Goal: Task Accomplishment & Management: Manage account settings

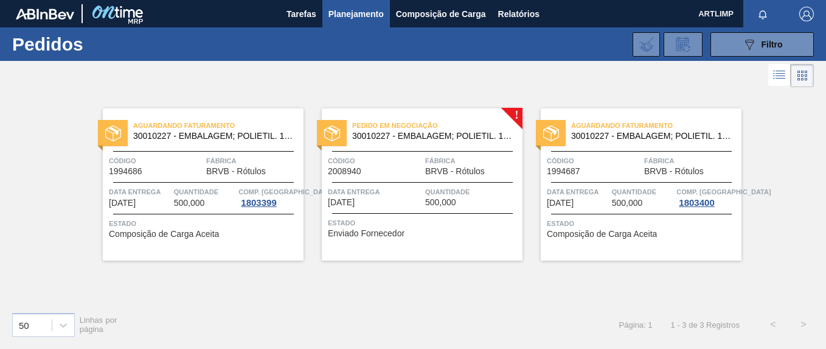
click at [346, 201] on span "[DATE]" at bounding box center [341, 202] width 27 height 9
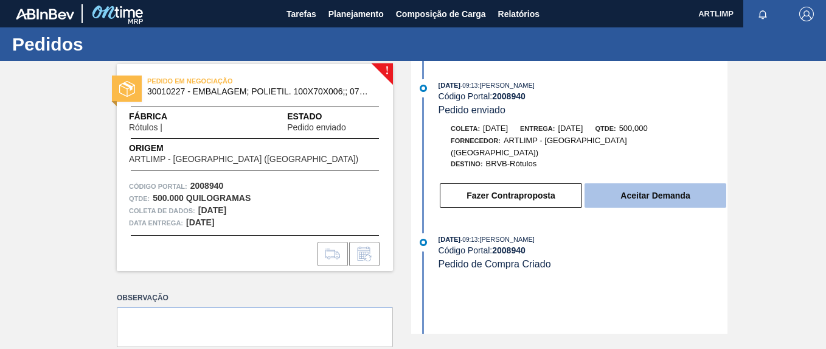
click at [625, 189] on button "Aceitar Demanda" at bounding box center [656, 195] width 142 height 24
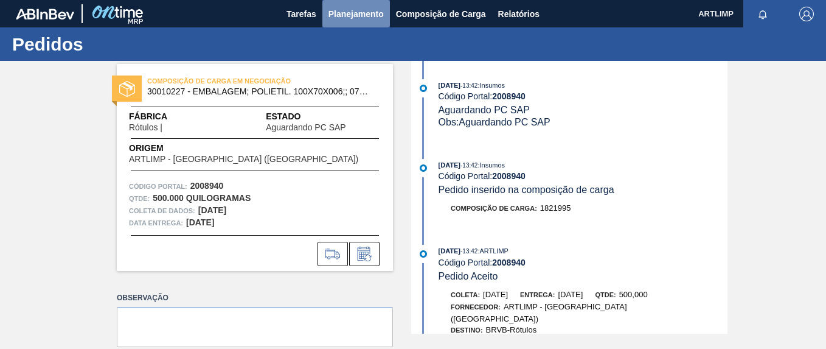
click at [350, 13] on span "Planejamento" at bounding box center [355, 14] width 55 height 15
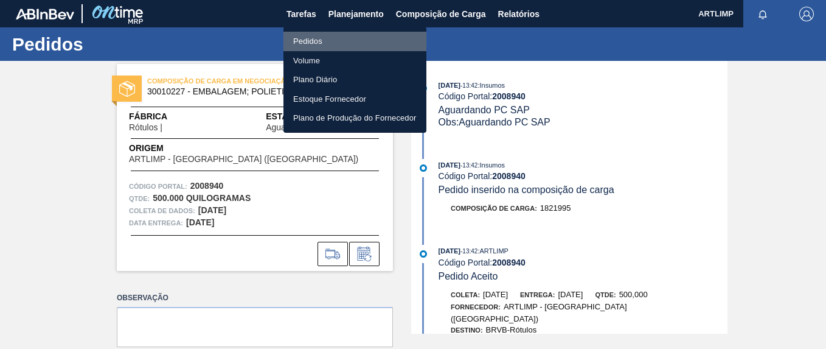
click at [328, 39] on li "Pedidos" at bounding box center [354, 41] width 143 height 19
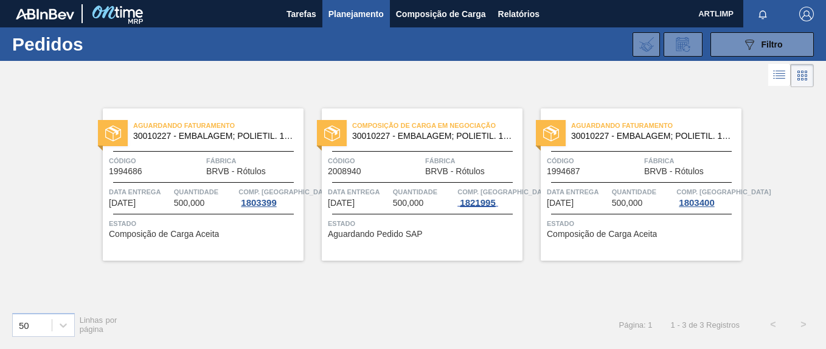
click at [472, 201] on div "1821995" at bounding box center [477, 203] width 40 height 10
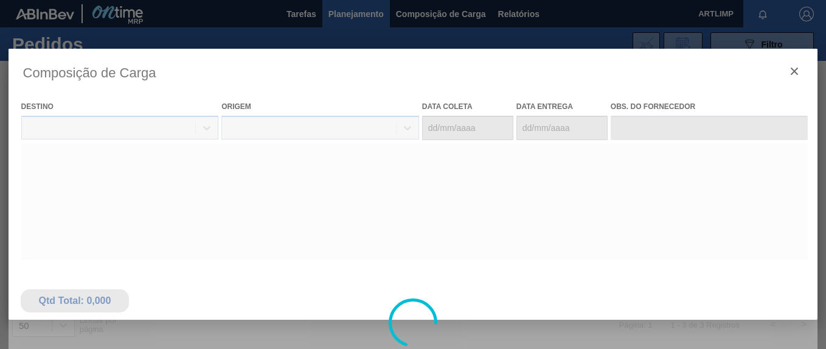
type coleta "[DATE]"
type entrega "[DATE]"
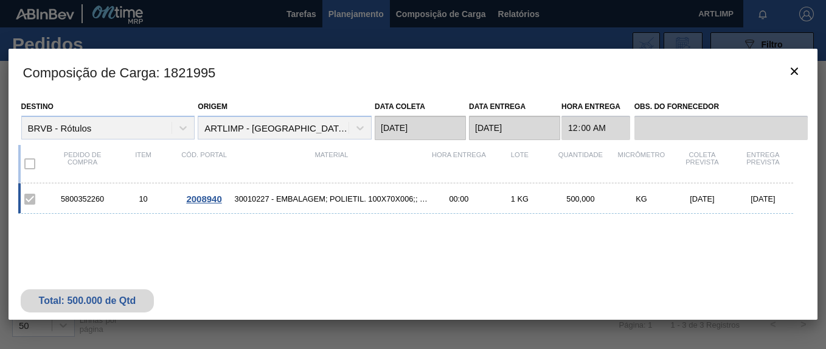
click at [302, 15] on div at bounding box center [413, 174] width 826 height 349
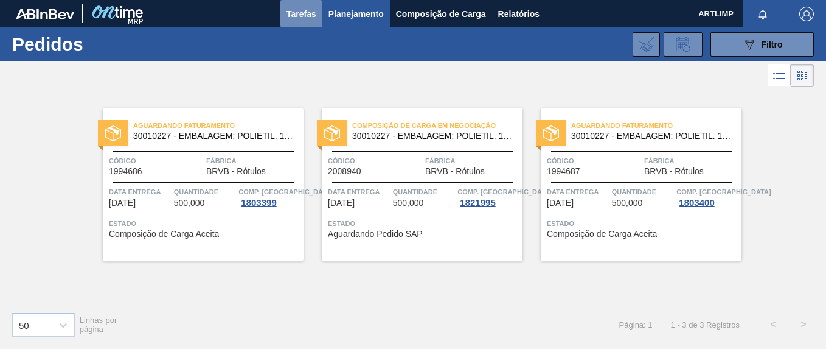
click at [292, 10] on span "Tarefas" at bounding box center [302, 14] width 30 height 15
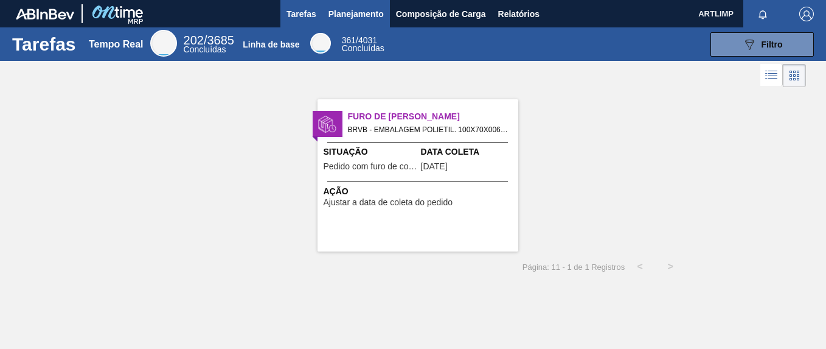
click at [361, 18] on span "Planejamento" at bounding box center [355, 14] width 55 height 15
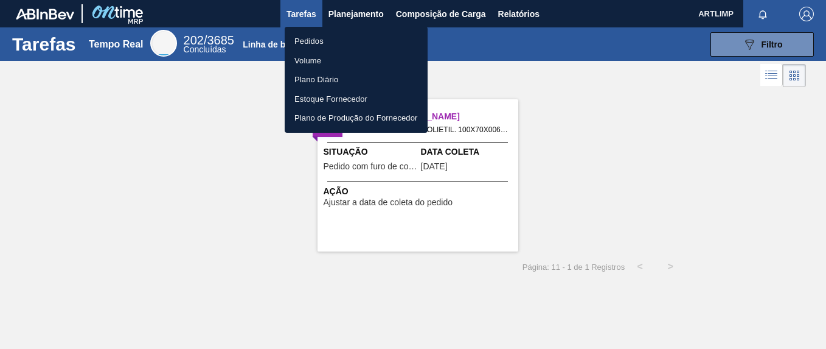
click at [464, 9] on div at bounding box center [413, 174] width 826 height 349
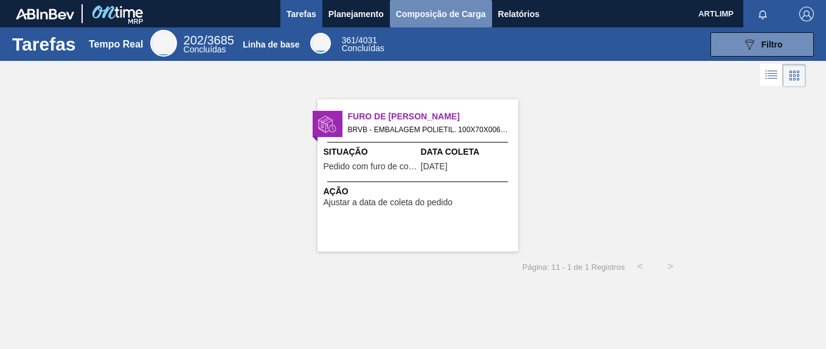
click at [460, 10] on span "Composição de Carga" at bounding box center [441, 14] width 90 height 15
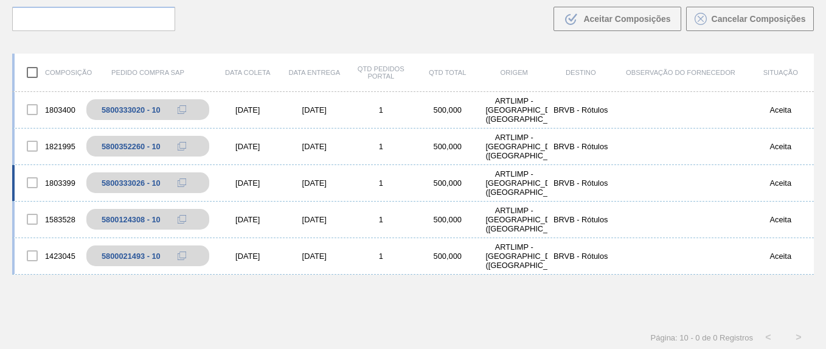
scroll to position [88, 0]
